Goal: Find specific page/section: Find specific page/section

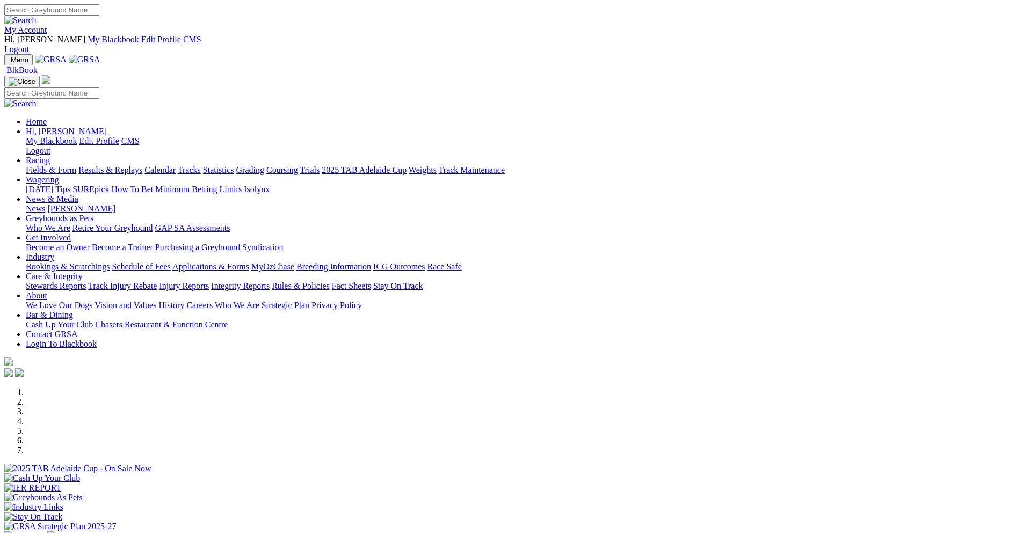
click at [50, 156] on link "Racing" at bounding box center [38, 160] width 24 height 9
click at [176, 165] on link "Calendar" at bounding box center [159, 169] width 31 height 9
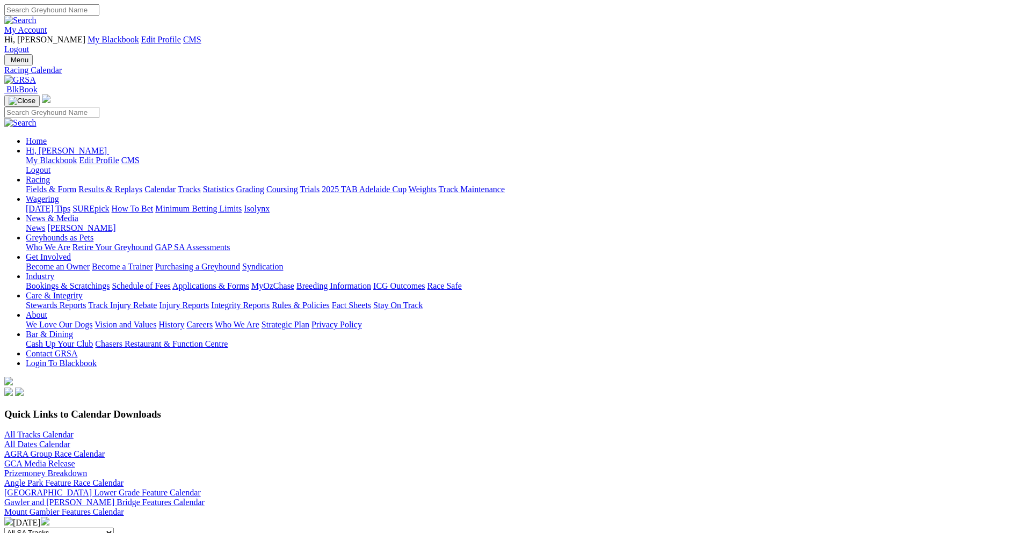
click at [74, 430] on link "All Tracks Calendar" at bounding box center [38, 434] width 69 height 9
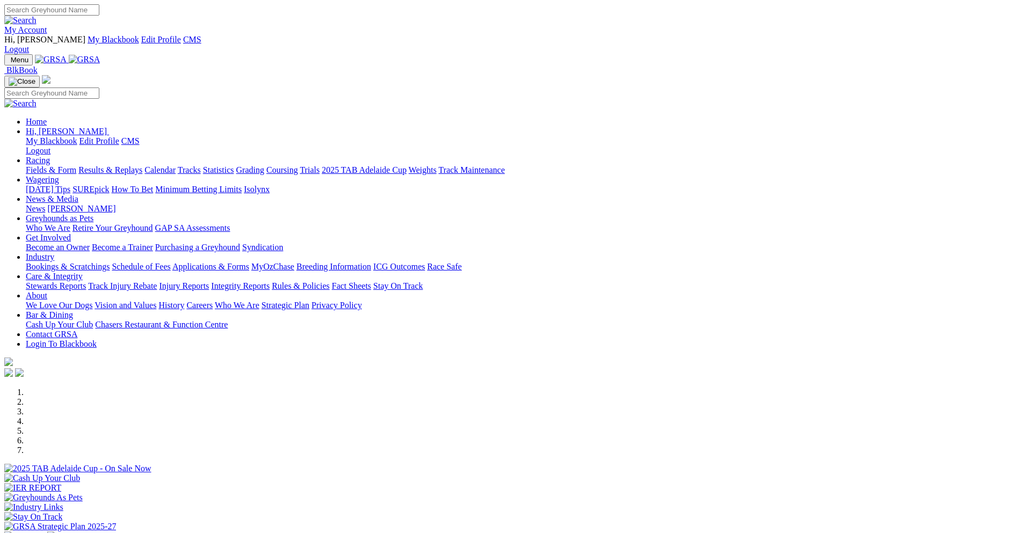
click at [76, 165] on link "Fields & Form" at bounding box center [51, 169] width 50 height 9
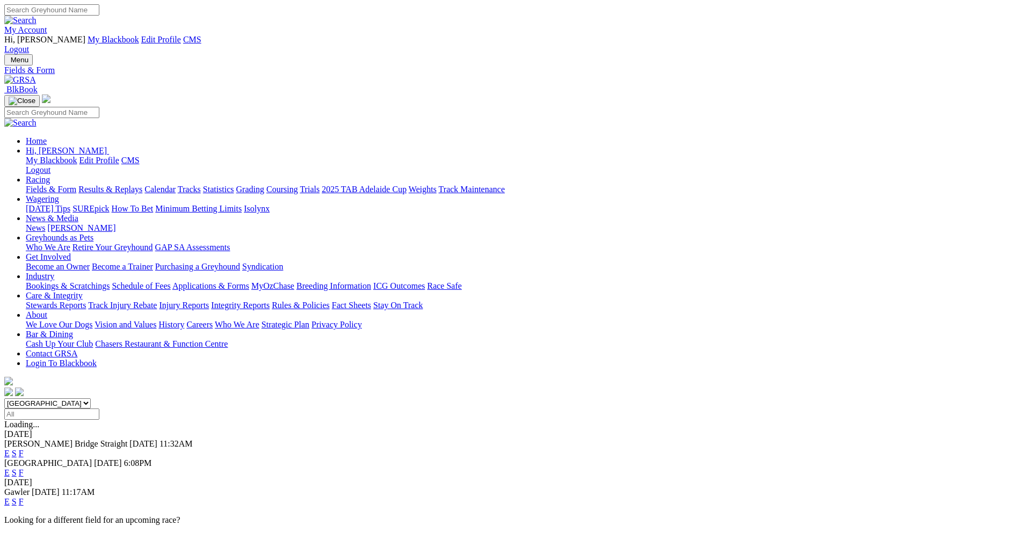
click at [47, 25] on link "My Account" at bounding box center [25, 29] width 43 height 9
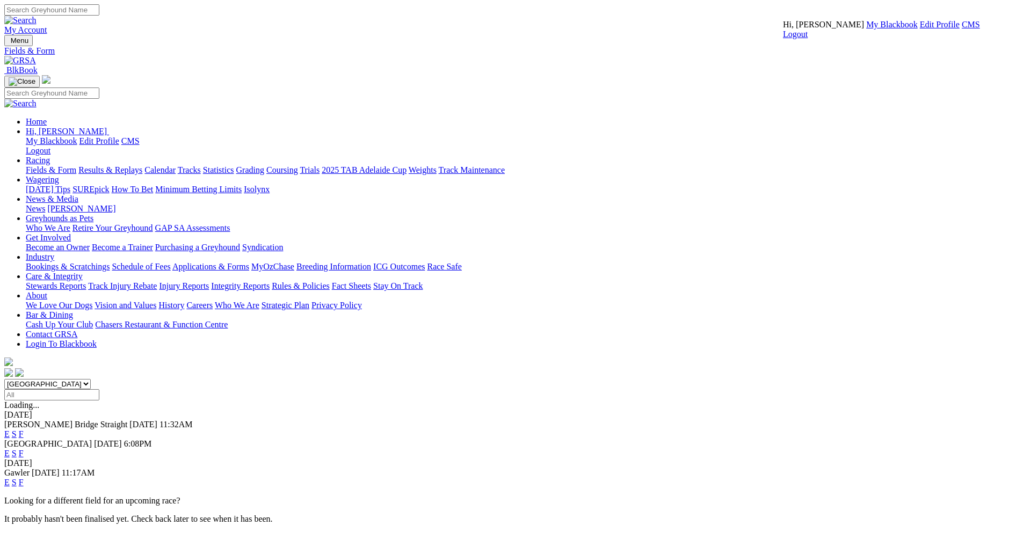
click at [961, 29] on link "CMS" at bounding box center [970, 24] width 18 height 9
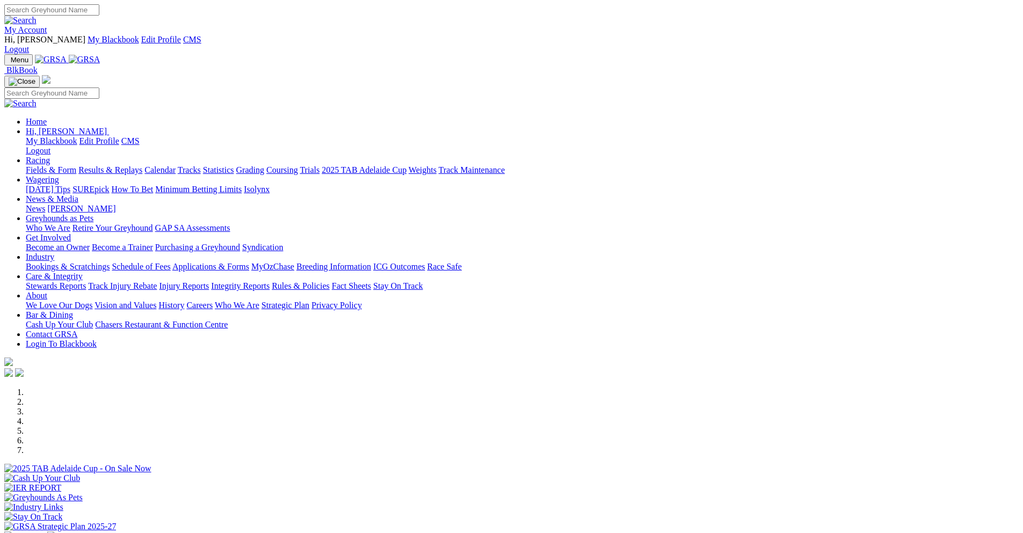
click at [176, 165] on link "Calendar" at bounding box center [159, 169] width 31 height 9
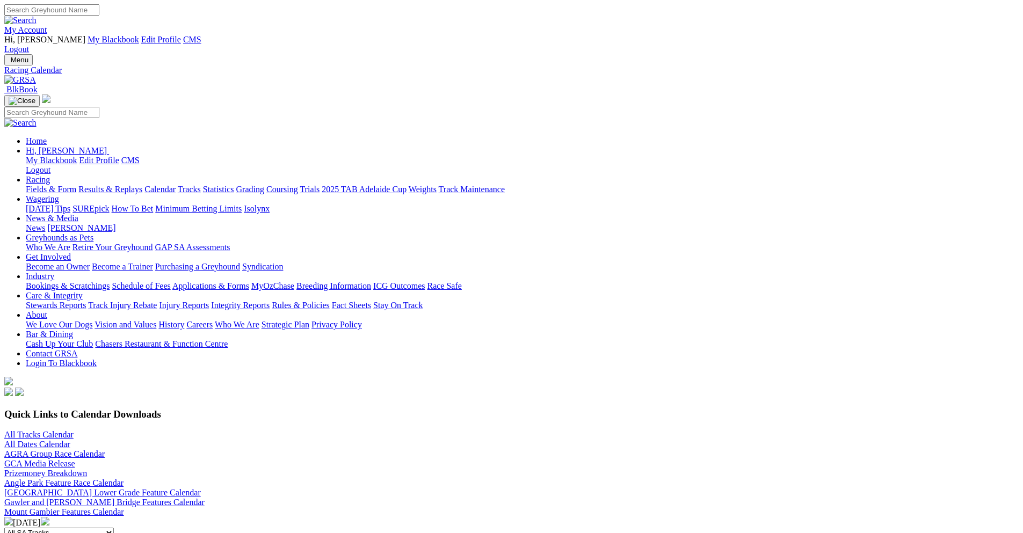
click at [74, 430] on link "All Tracks Calendar" at bounding box center [38, 434] width 69 height 9
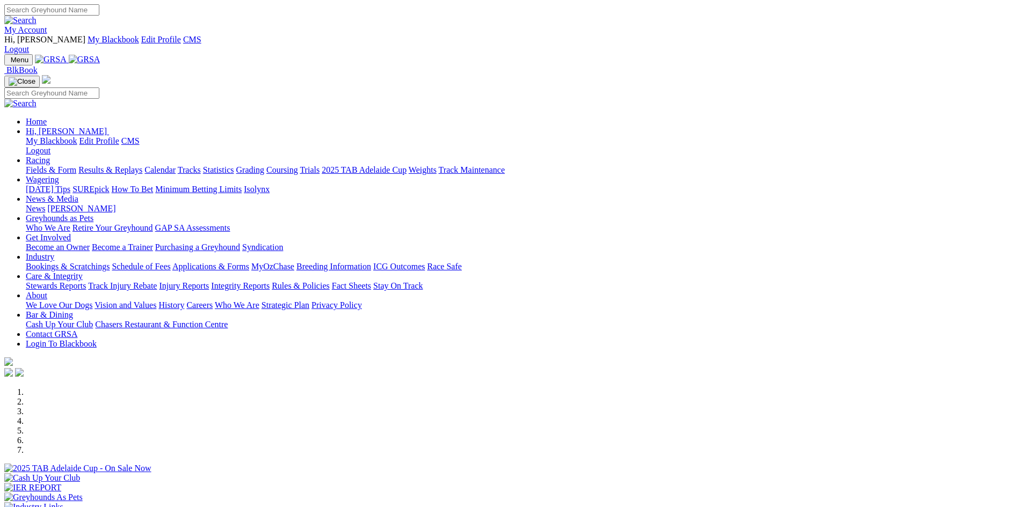
click at [47, 25] on link "My Account" at bounding box center [25, 29] width 43 height 9
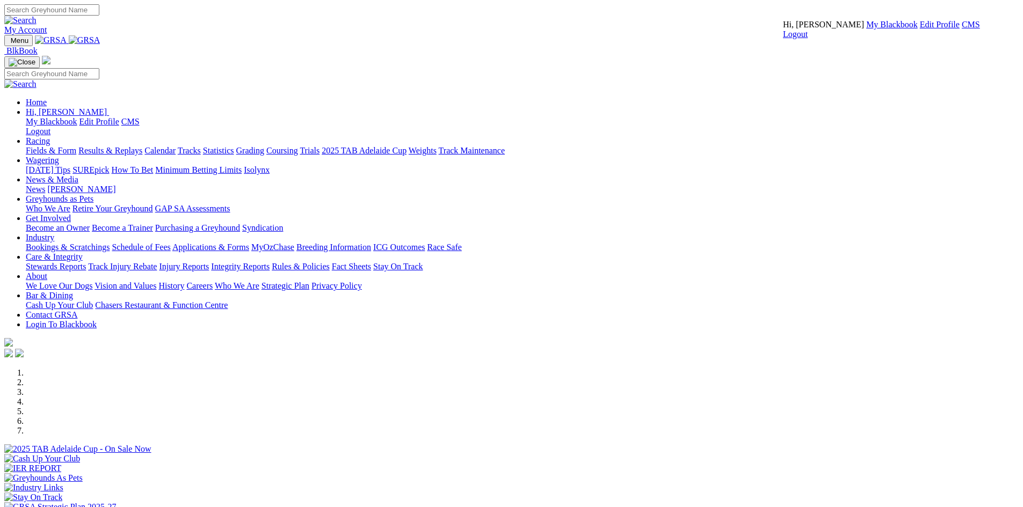
click at [961, 29] on link "CMS" at bounding box center [970, 24] width 18 height 9
